Goal: Task Accomplishment & Management: Manage account settings

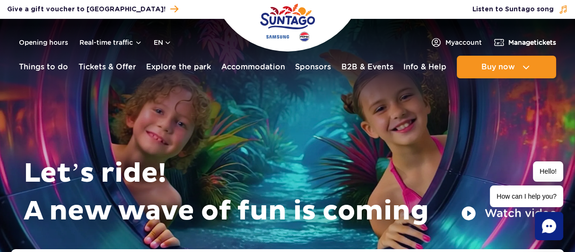
click at [524, 42] on span "Manage tickets" at bounding box center [532, 42] width 48 height 9
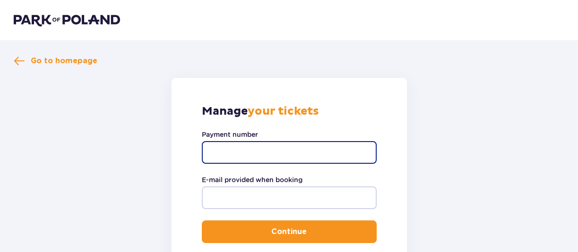
click at [299, 146] on input "Payment number" at bounding box center [289, 152] width 175 height 23
click at [289, 146] on input "Payment number" at bounding box center [289, 152] width 175 height 23
paste input "TR-VRC-J615T5X"
type input "TR-VRC-J615T5X"
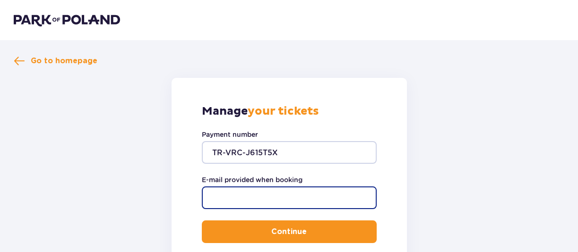
click at [252, 201] on input "E-mail provided when booking" at bounding box center [289, 198] width 175 height 23
type input "mgatenyo11@gmail.com"
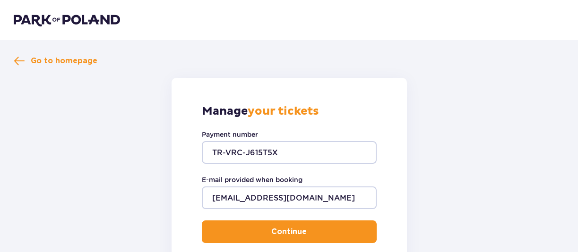
click at [285, 228] on p "Continue" at bounding box center [288, 232] width 35 height 10
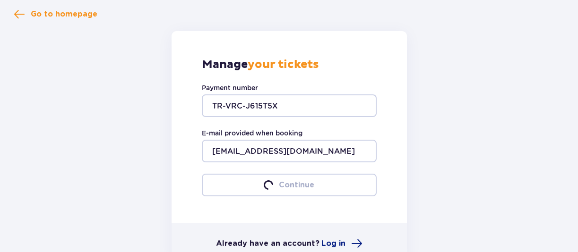
scroll to position [94, 0]
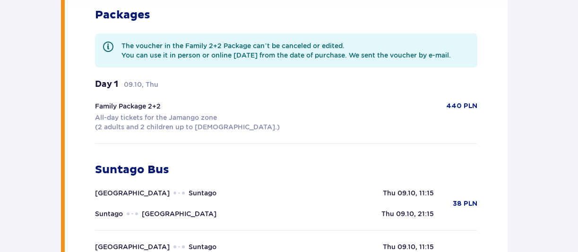
scroll to position [141, 0]
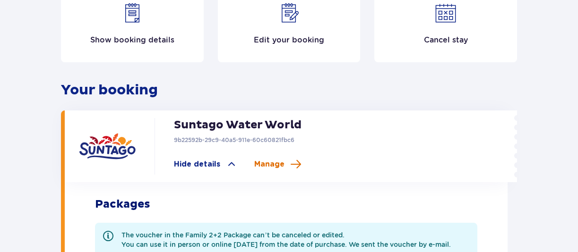
click at [272, 165] on span "Manage" at bounding box center [269, 164] width 30 height 10
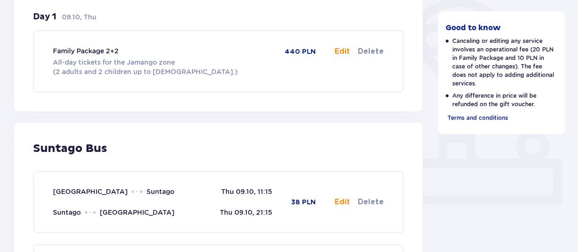
scroll to position [331, 0]
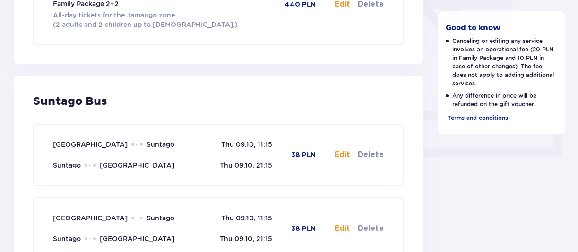
click at [343, 155] on button "Edit" at bounding box center [343, 155] width 16 height 10
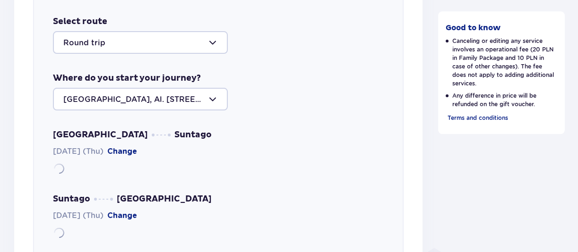
scroll to position [520, 0]
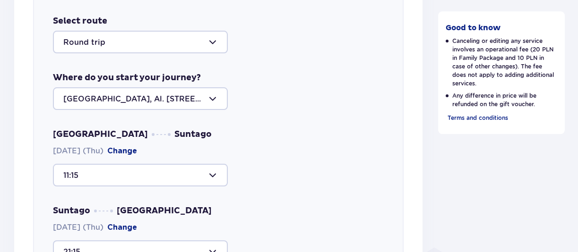
drag, startPoint x: 181, startPoint y: 97, endPoint x: 67, endPoint y: 92, distance: 114.0
click at [92, 95] on div at bounding box center [140, 98] width 175 height 23
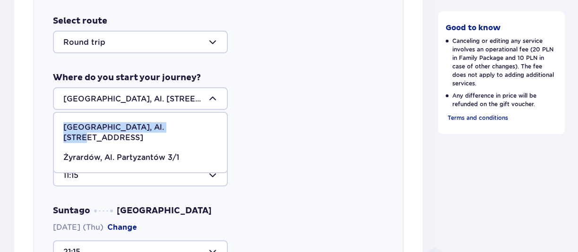
drag, startPoint x: 181, startPoint y: 124, endPoint x: 60, endPoint y: 128, distance: 120.1
click at [60, 128] on span "Warsaw, Al. Jerozolimskie 56" at bounding box center [140, 133] width 173 height 30
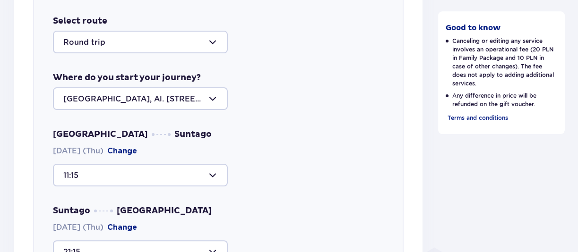
drag, startPoint x: 175, startPoint y: 98, endPoint x: 88, endPoint y: 98, distance: 86.9
click at [93, 98] on div at bounding box center [140, 98] width 175 height 23
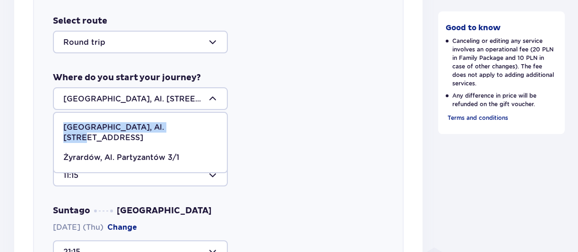
drag, startPoint x: 65, startPoint y: 126, endPoint x: 172, endPoint y: 131, distance: 106.9
click at [172, 131] on p "Warsaw, Al. Jerozolimskie 56" at bounding box center [140, 132] width 154 height 21
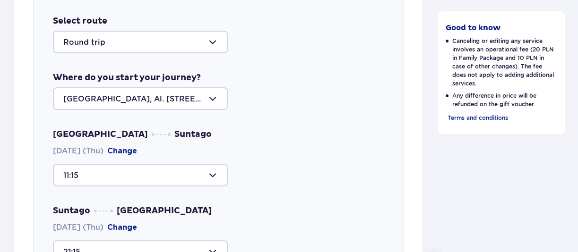
click at [93, 103] on div at bounding box center [140, 98] width 175 height 23
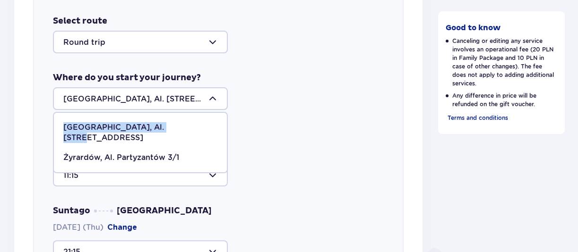
drag, startPoint x: 61, startPoint y: 126, endPoint x: 172, endPoint y: 131, distance: 110.7
click at [172, 131] on span "Warsaw, Al. Jerozolimskie 56" at bounding box center [140, 133] width 173 height 30
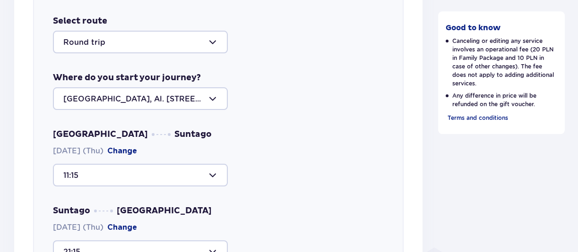
click at [149, 103] on div at bounding box center [140, 98] width 175 height 23
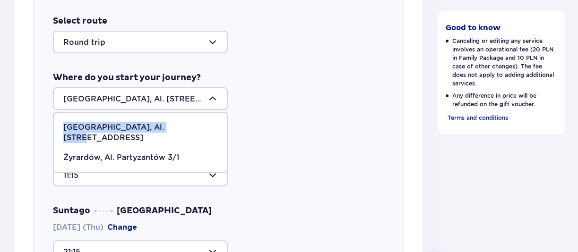
drag, startPoint x: 180, startPoint y: 125, endPoint x: 64, endPoint y: 124, distance: 115.8
click at [64, 124] on div "Warsaw, Al. Jerozolimskie 56" at bounding box center [140, 132] width 154 height 21
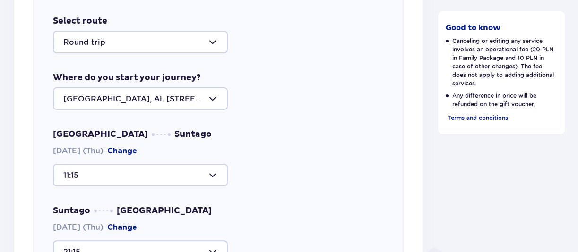
click at [102, 104] on div at bounding box center [140, 98] width 175 height 23
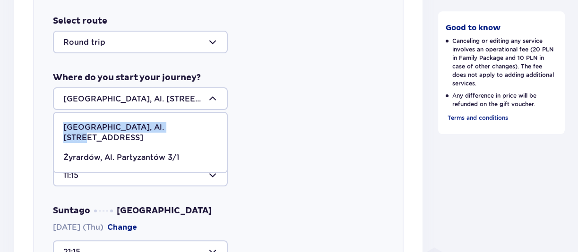
drag, startPoint x: 178, startPoint y: 124, endPoint x: 66, endPoint y: 127, distance: 112.5
click at [66, 127] on div "Warsaw, Al. Jerozolimskie 56" at bounding box center [140, 132] width 154 height 21
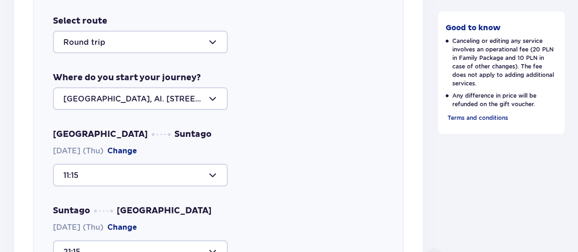
drag, startPoint x: 110, startPoint y: 99, endPoint x: 71, endPoint y: 100, distance: 38.3
click at [73, 100] on div at bounding box center [140, 98] width 175 height 23
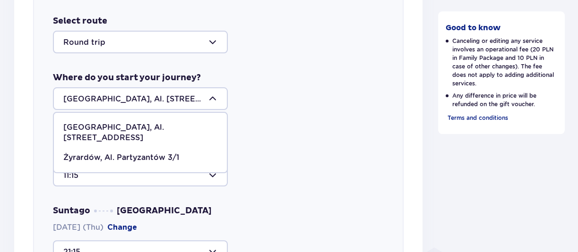
drag, startPoint x: 62, startPoint y: 95, endPoint x: 171, endPoint y: 99, distance: 109.2
click at [171, 99] on div at bounding box center [140, 98] width 175 height 23
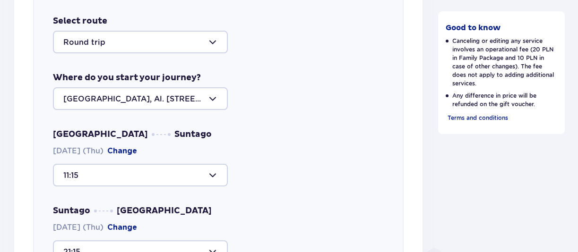
scroll to position [567, 0]
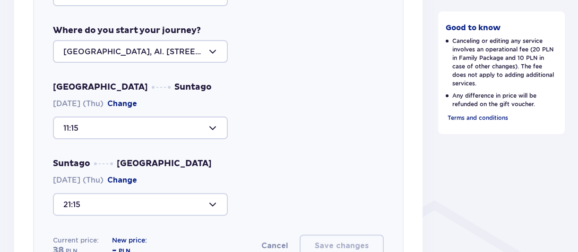
click at [215, 135] on div at bounding box center [140, 128] width 175 height 23
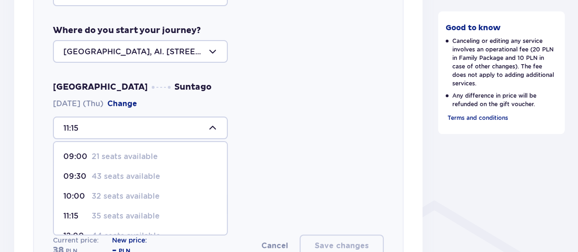
click at [126, 196] on p "32 seats available" at bounding box center [126, 196] width 68 height 10
type input "10:00"
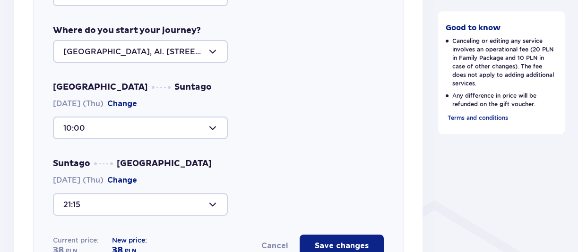
scroll to position [614, 0]
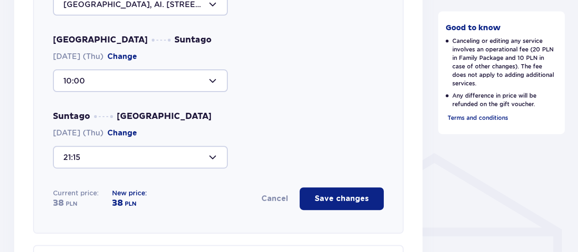
click at [217, 155] on div at bounding box center [140, 157] width 175 height 23
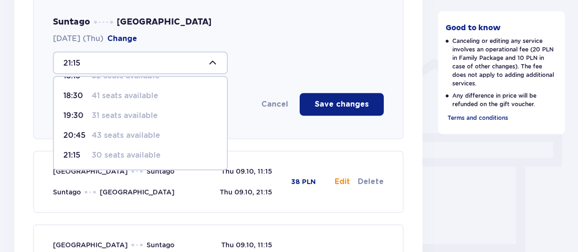
scroll to position [662, 0]
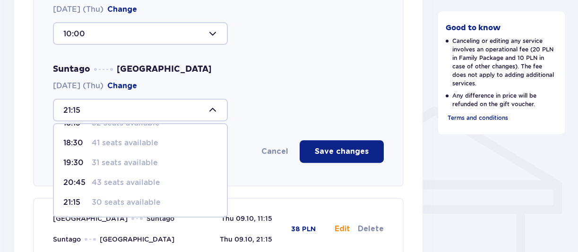
click at [147, 204] on p "30 seats available" at bounding box center [126, 203] width 69 height 10
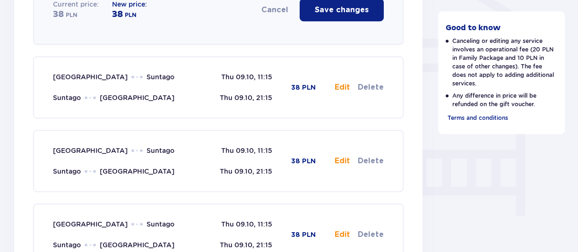
scroll to position [756, 0]
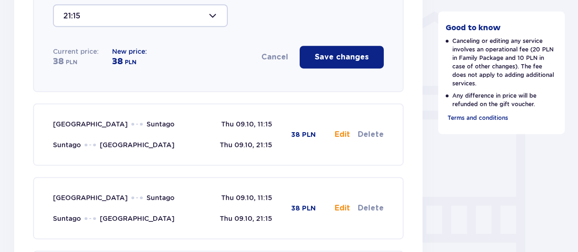
click at [340, 62] on button "Save changes" at bounding box center [342, 57] width 84 height 23
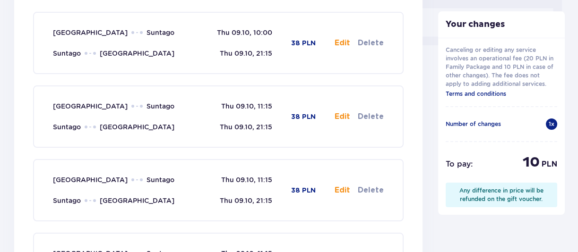
scroll to position [395, 0]
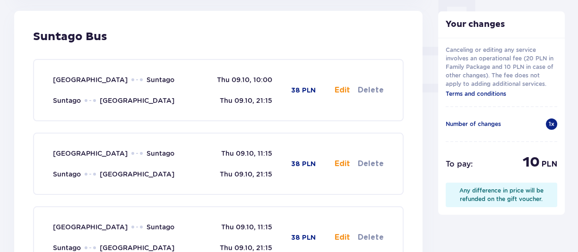
click at [340, 163] on button "Edit" at bounding box center [343, 164] width 16 height 10
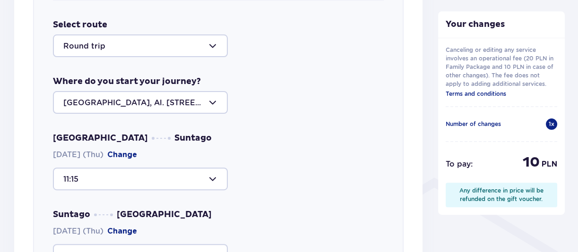
scroll to position [593, 0]
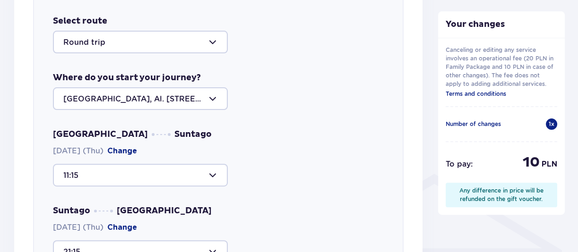
click at [215, 172] on div at bounding box center [140, 175] width 175 height 23
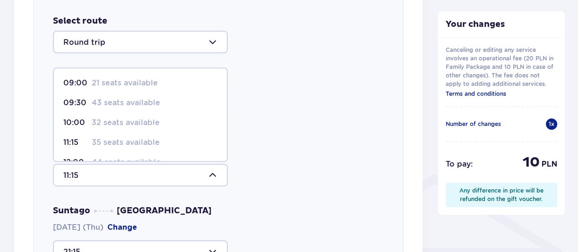
click at [144, 125] on p "32 seats available" at bounding box center [126, 123] width 68 height 10
type input "10:00"
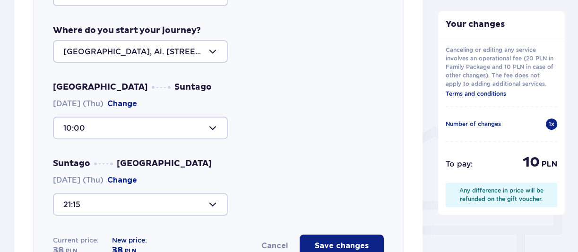
scroll to position [688, 0]
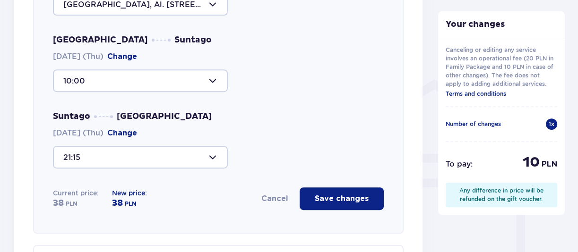
click at [341, 200] on p "Save changes" at bounding box center [342, 199] width 54 height 10
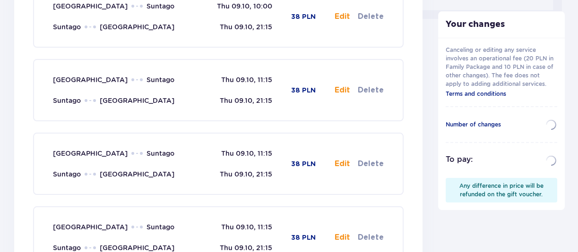
scroll to position [421, 0]
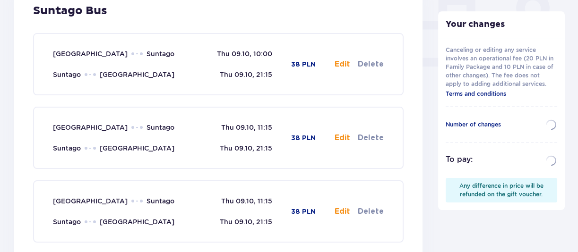
click at [343, 138] on button "Edit" at bounding box center [343, 138] width 16 height 10
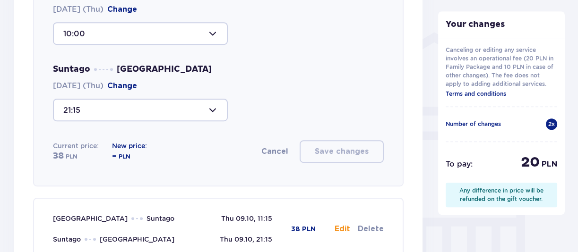
scroll to position [688, 0]
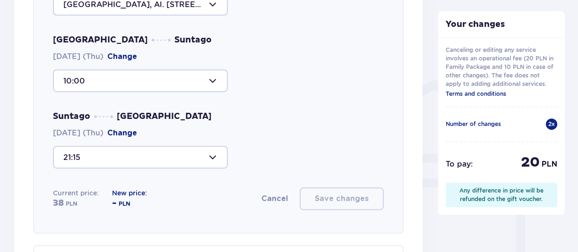
click at [284, 142] on div "Suntago Warsaw 09.10.2025 (Thu) Change 21:15" at bounding box center [218, 140] width 331 height 58
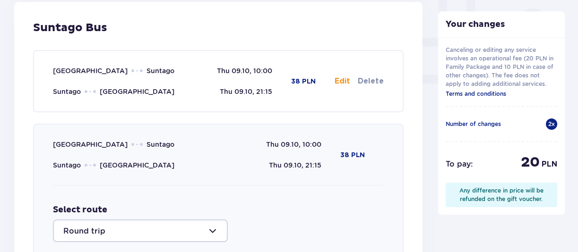
scroll to position [452, 0]
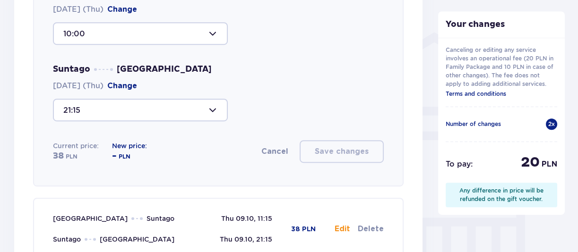
scroll to position [830, 0]
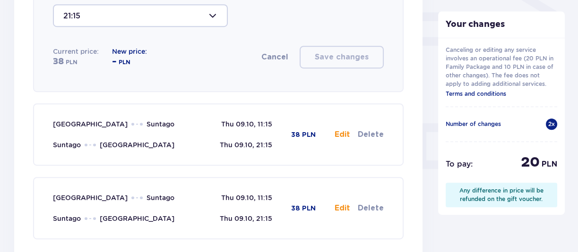
click at [344, 136] on button "Edit" at bounding box center [343, 134] width 16 height 10
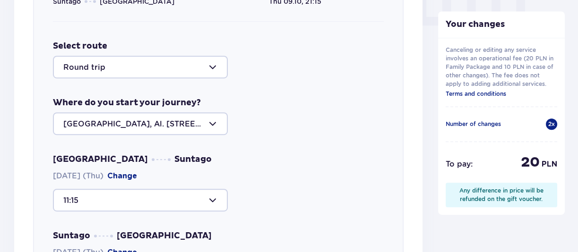
scroll to position [1021, 0]
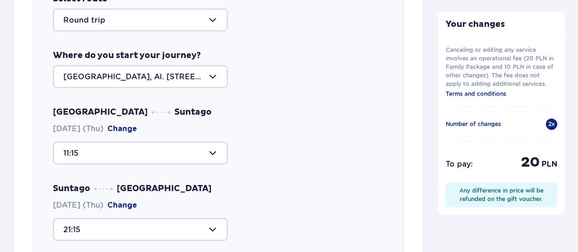
click at [206, 151] on div at bounding box center [140, 153] width 175 height 23
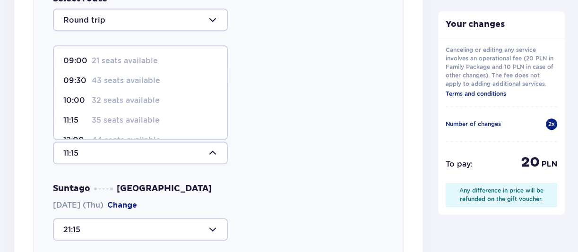
click at [122, 102] on p "32 seats available" at bounding box center [126, 100] width 68 height 10
type input "10:00"
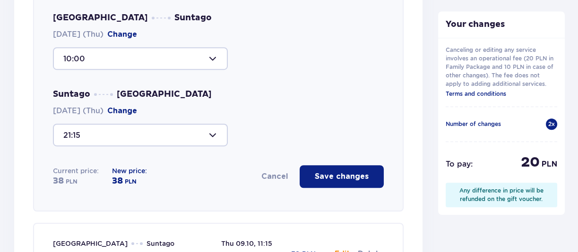
scroll to position [1162, 0]
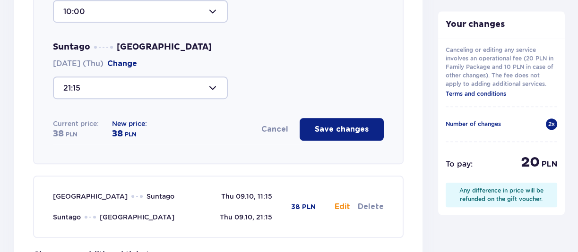
click at [334, 134] on button "Save changes" at bounding box center [342, 129] width 84 height 23
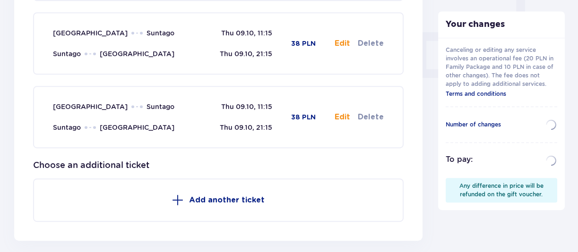
scroll to position [780, 0]
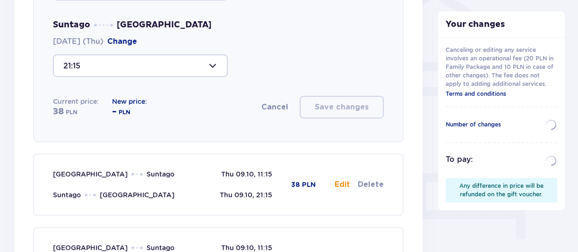
click at [346, 184] on button "Edit" at bounding box center [343, 185] width 16 height 10
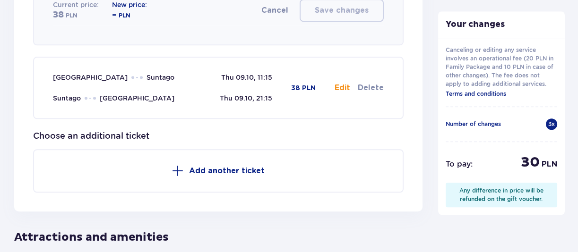
scroll to position [1234, 0]
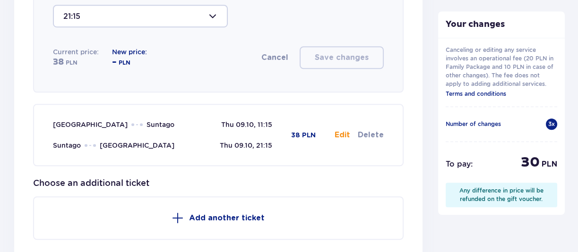
click at [340, 134] on button "Edit" at bounding box center [343, 135] width 16 height 10
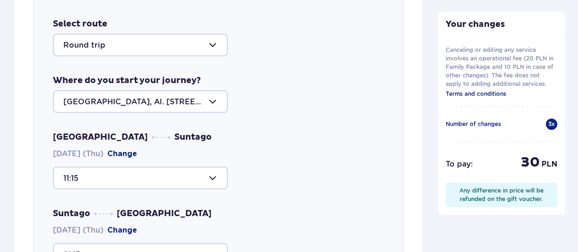
scroll to position [1448, 0]
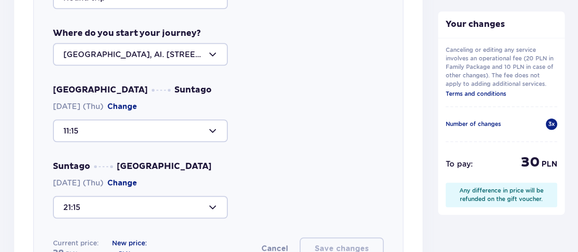
click at [209, 129] on div at bounding box center [140, 131] width 175 height 23
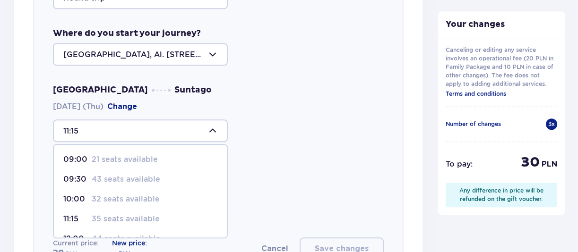
click at [119, 199] on p "32 seats available" at bounding box center [126, 199] width 68 height 10
type input "10:00"
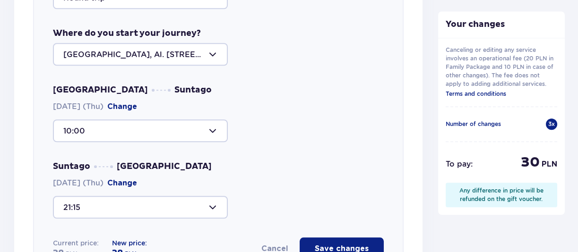
scroll to position [1542, 0]
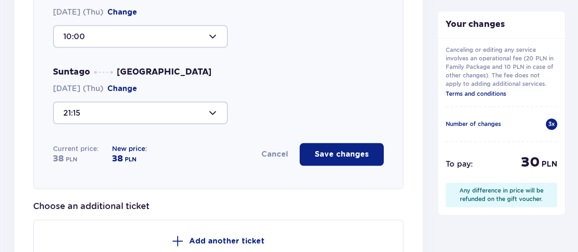
click at [345, 155] on p "Save changes" at bounding box center [342, 154] width 54 height 10
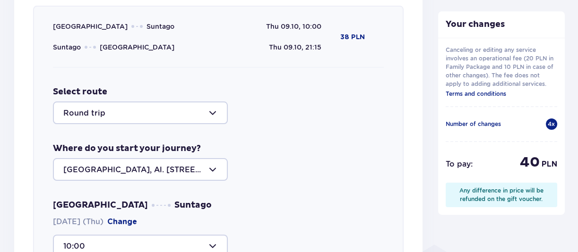
scroll to position [381, 0]
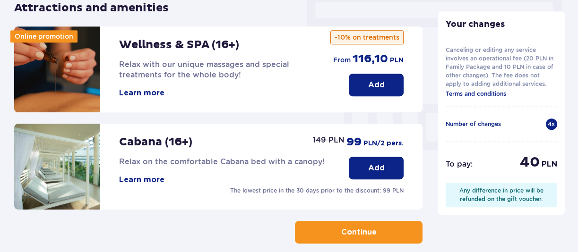
scroll to position [896, 0]
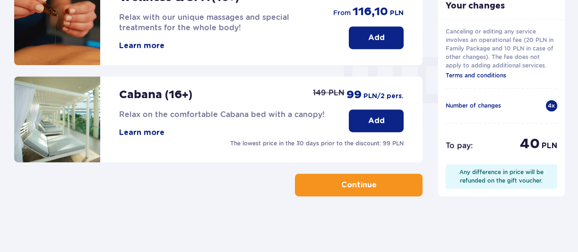
click at [365, 186] on p "Continue" at bounding box center [358, 185] width 35 height 10
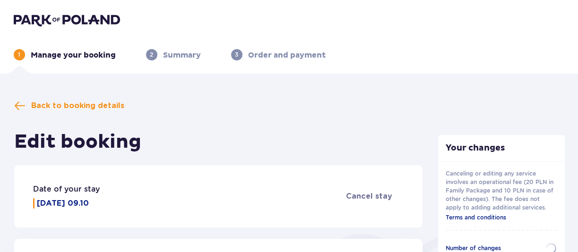
scroll to position [896, 0]
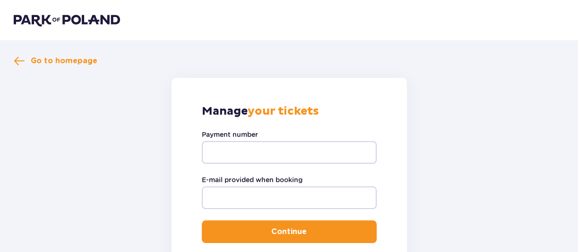
scroll to position [94, 0]
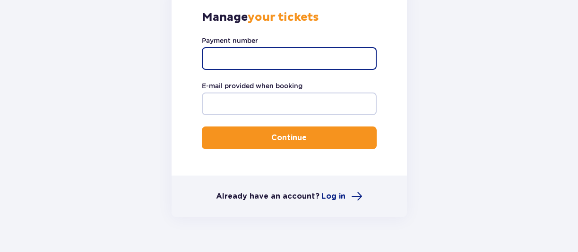
click at [239, 56] on input "Payment number" at bounding box center [289, 58] width 175 height 23
paste input "TR-VRC-J615T5X"
type input "TR-VRC-J615T5X"
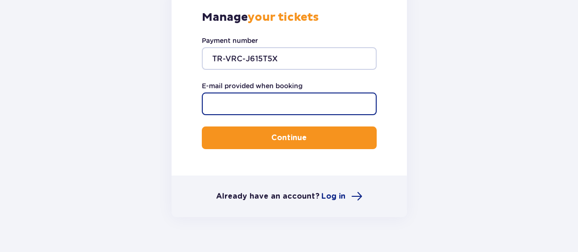
click at [247, 103] on input "E-mail provided when booking" at bounding box center [289, 104] width 175 height 23
type input "mgatenyo11@gmail.com"
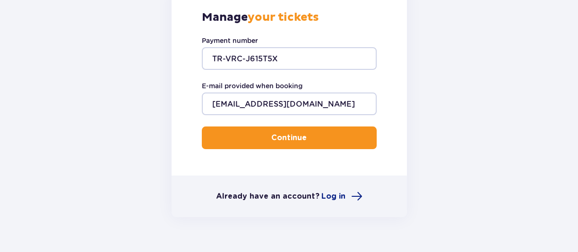
click at [317, 136] on button "Continue" at bounding box center [289, 138] width 175 height 23
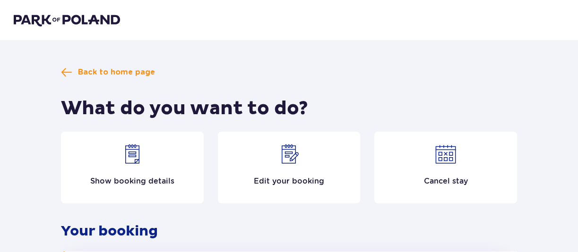
click at [135, 162] on img at bounding box center [132, 154] width 23 height 23
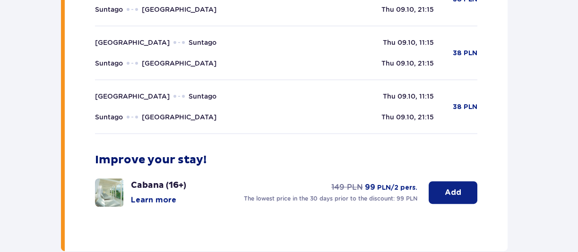
scroll to position [636, 0]
